Goal: Find specific page/section: Find specific page/section

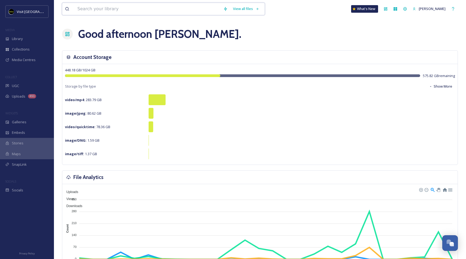
click at [83, 4] on input at bounding box center [148, 9] width 146 height 12
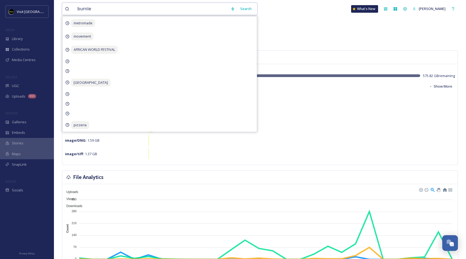
type input "burnley"
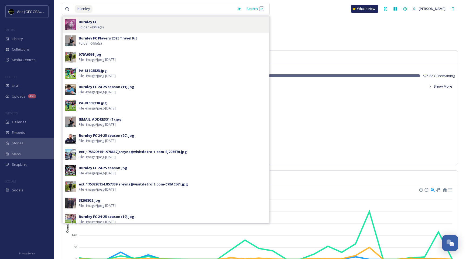
click at [117, 29] on div "Burnley FC Folder - 40 file(s)" at bounding box center [173, 24] width 188 height 10
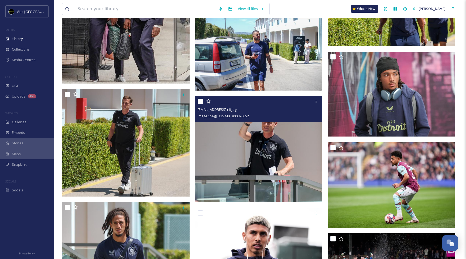
scroll to position [353, 0]
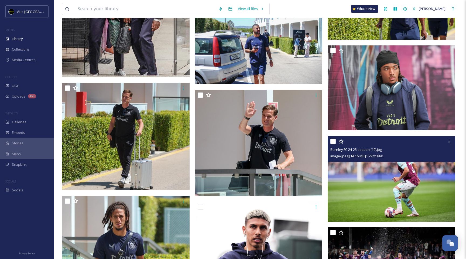
click at [402, 192] on img at bounding box center [392, 179] width 128 height 86
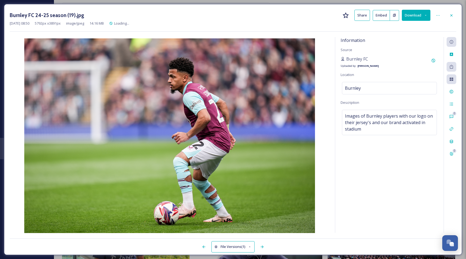
click at [362, 16] on button "Share" at bounding box center [363, 15] width 16 height 11
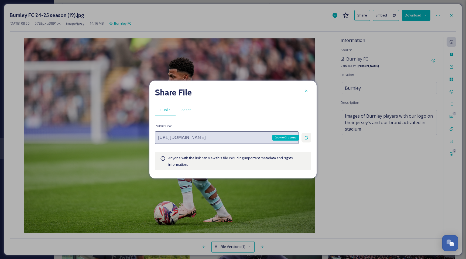
click at [307, 136] on icon at bounding box center [306, 138] width 3 height 4
click at [307, 91] on icon at bounding box center [307, 91] width 2 height 2
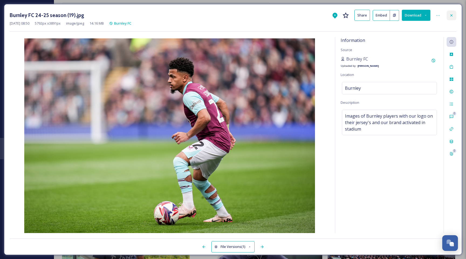
click at [455, 12] on div at bounding box center [452, 16] width 10 height 10
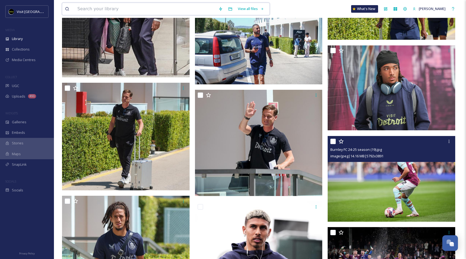
click at [107, 9] on input at bounding box center [145, 9] width 141 height 12
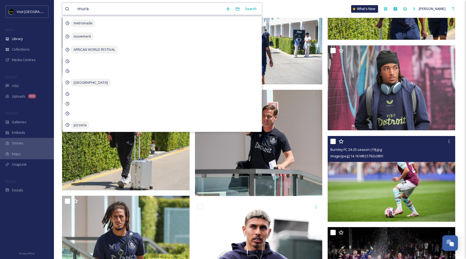
type input "mural"
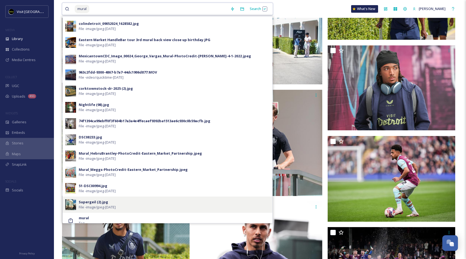
scroll to position [133, 0]
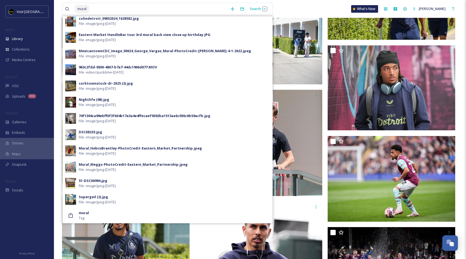
click at [333, 201] on img at bounding box center [392, 179] width 128 height 86
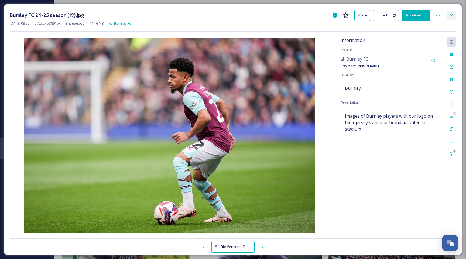
click at [449, 16] on div at bounding box center [452, 16] width 10 height 10
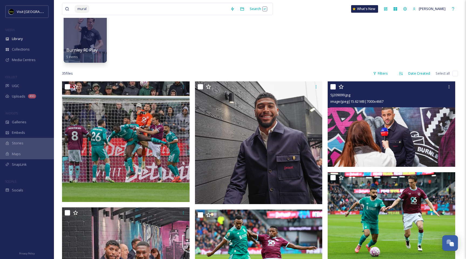
scroll to position [54, 0]
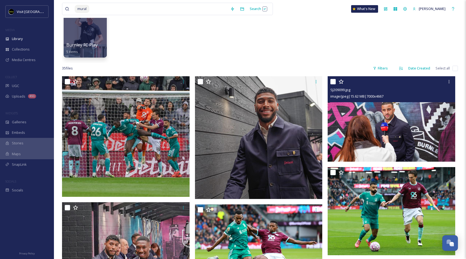
click at [415, 129] on img at bounding box center [392, 118] width 128 height 85
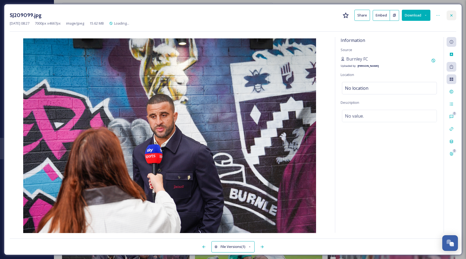
click at [453, 13] on icon at bounding box center [452, 15] width 4 height 4
